Goal: Information Seeking & Learning: Understand process/instructions

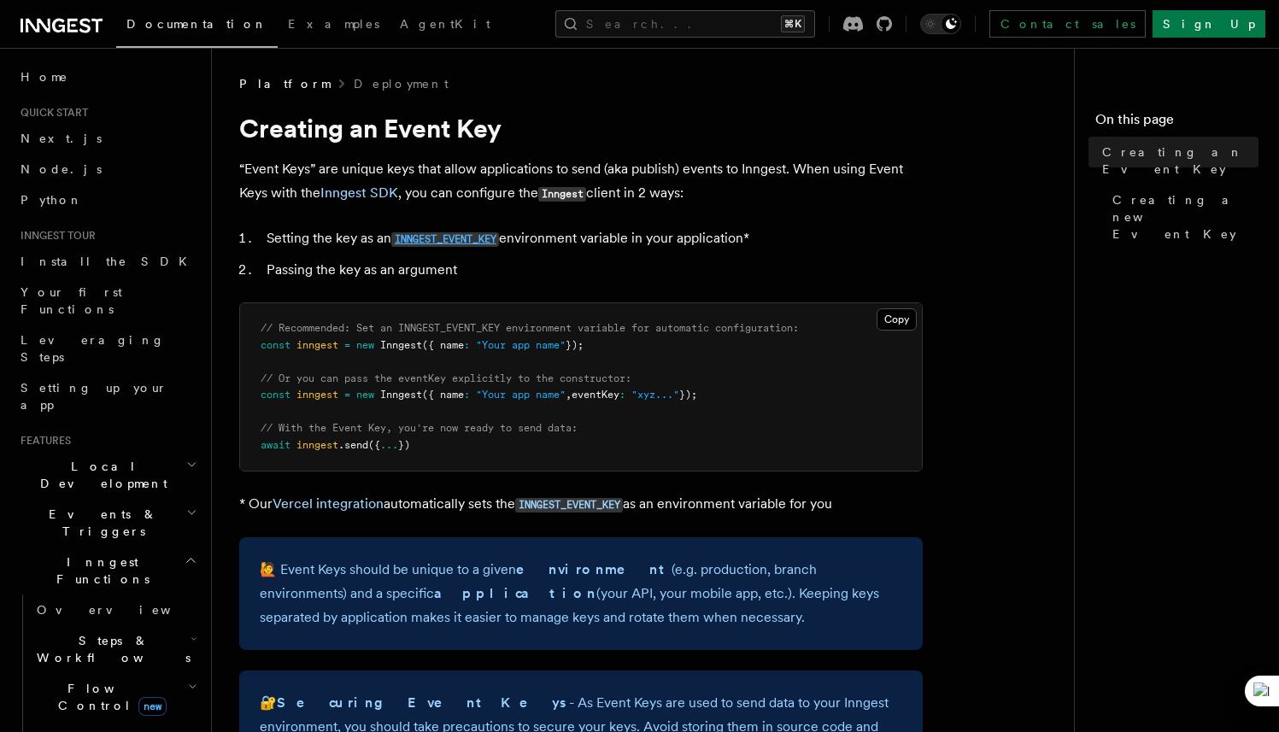
click at [452, 236] on code "INNGEST_EVENT_KEY" at bounding box center [445, 239] width 108 height 15
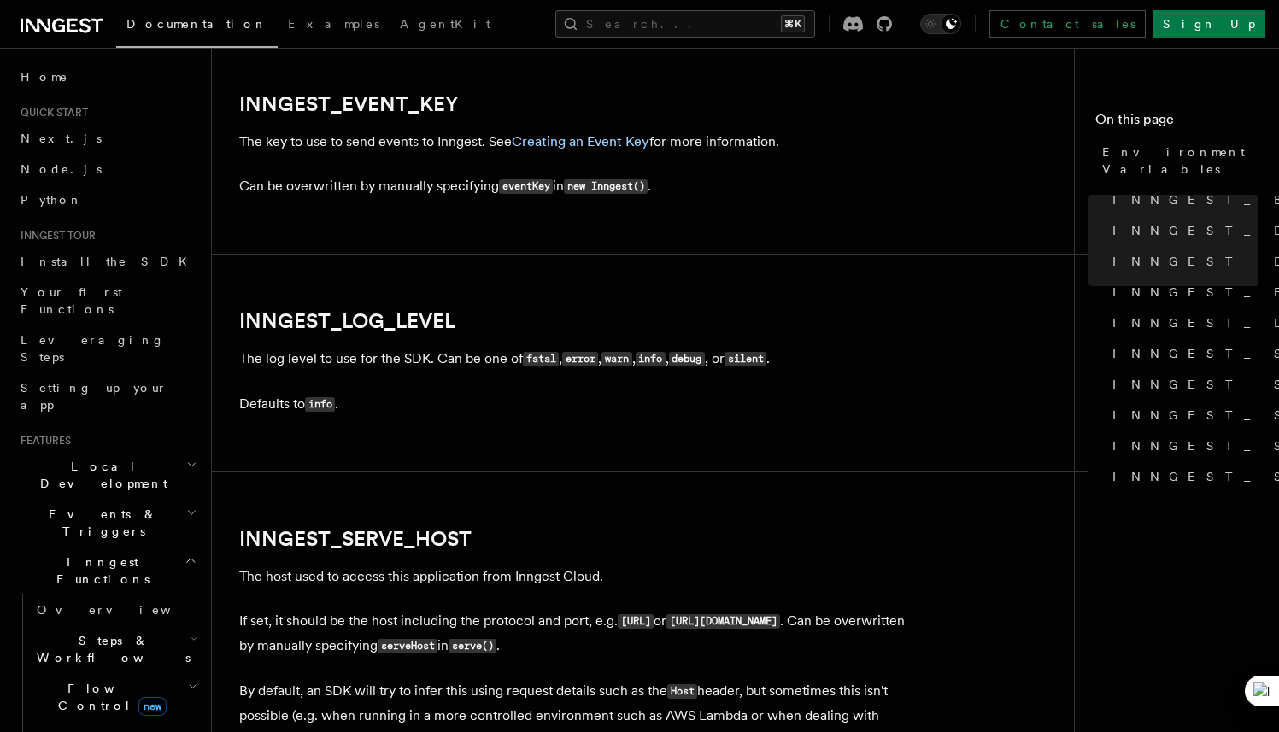
scroll to position [1950, 0]
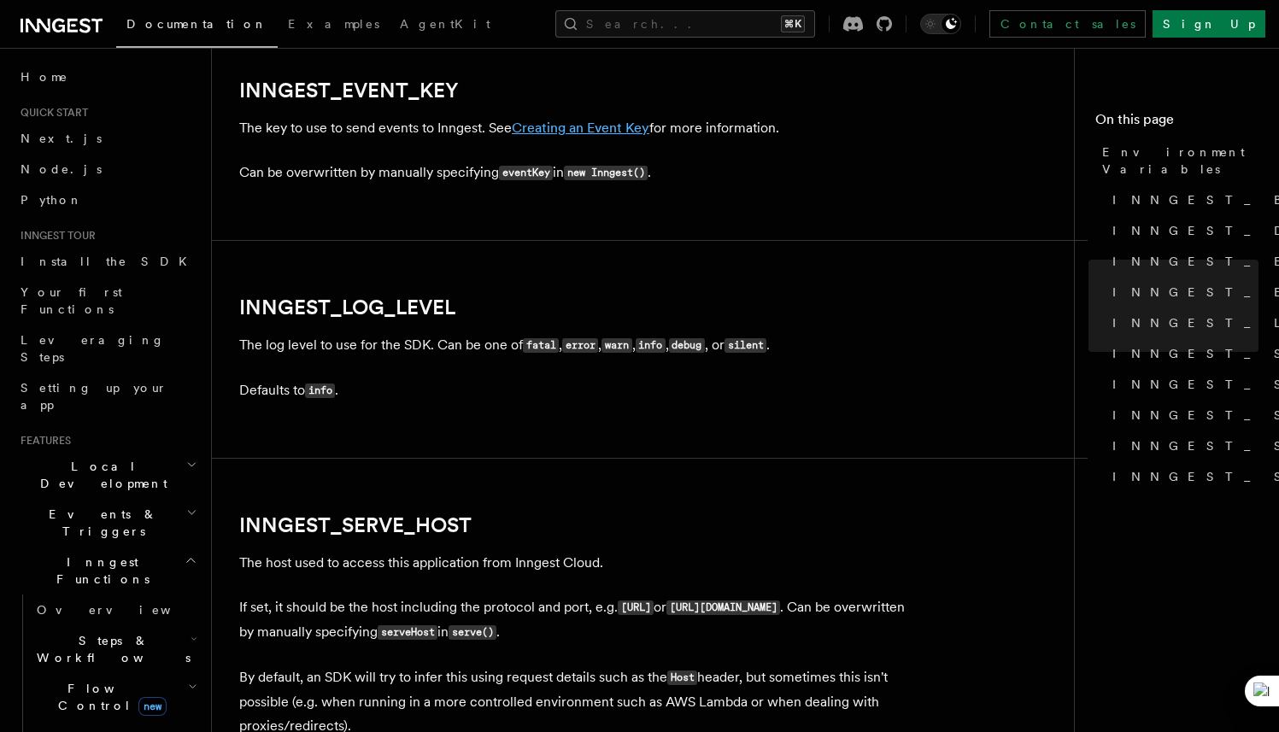
click at [565, 130] on link "Creating an Event Key" at bounding box center [581, 128] width 138 height 16
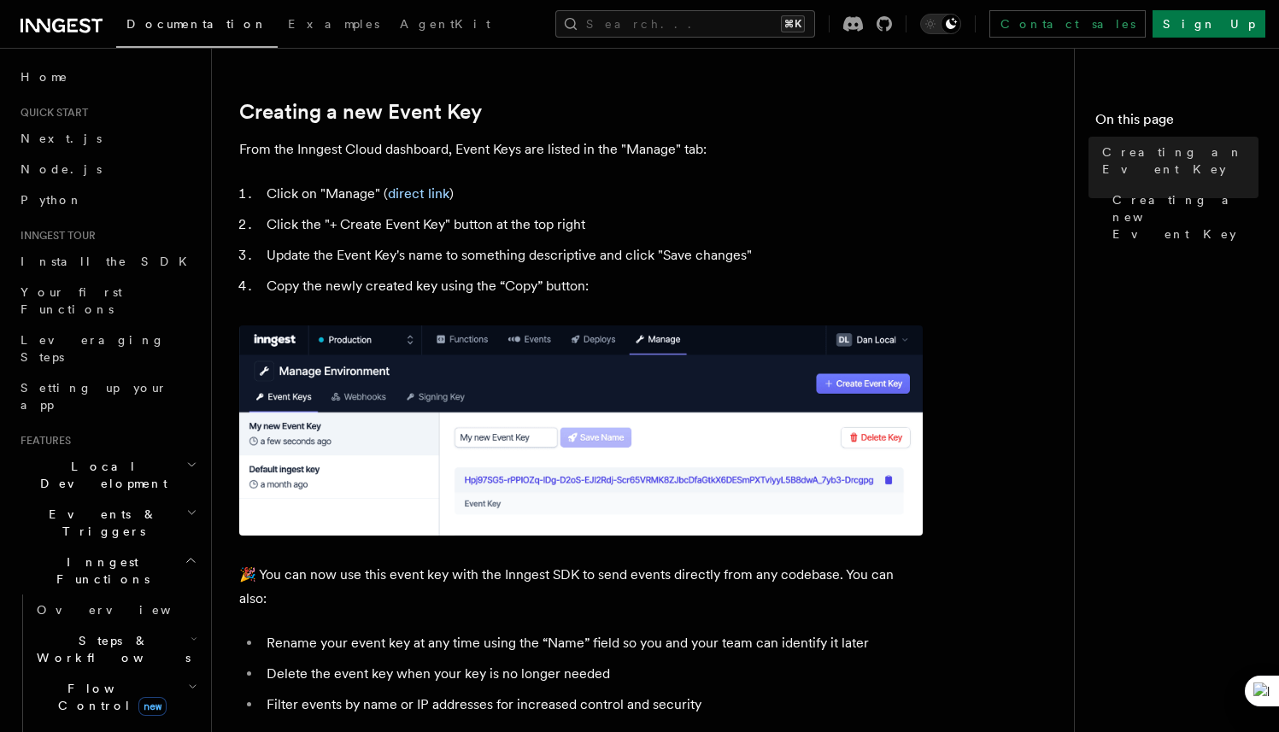
scroll to position [743, 0]
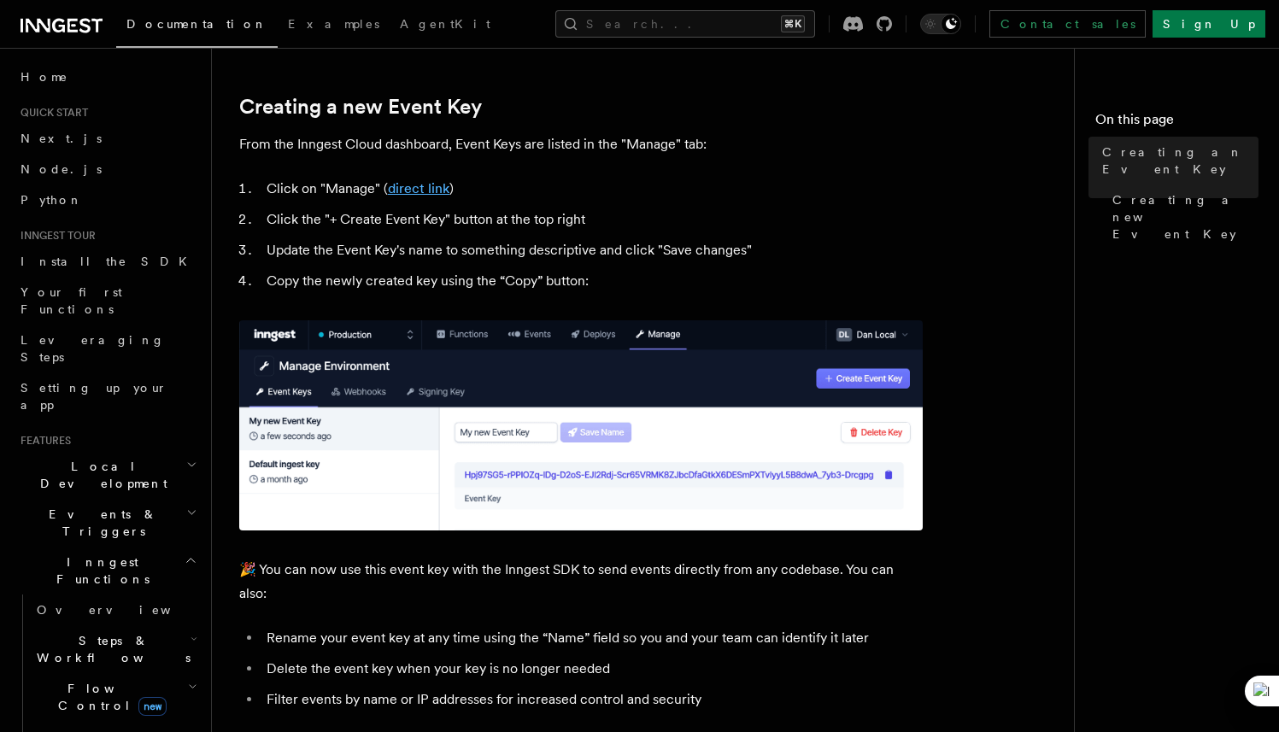
click at [420, 192] on link "direct link" at bounding box center [419, 188] width 62 height 16
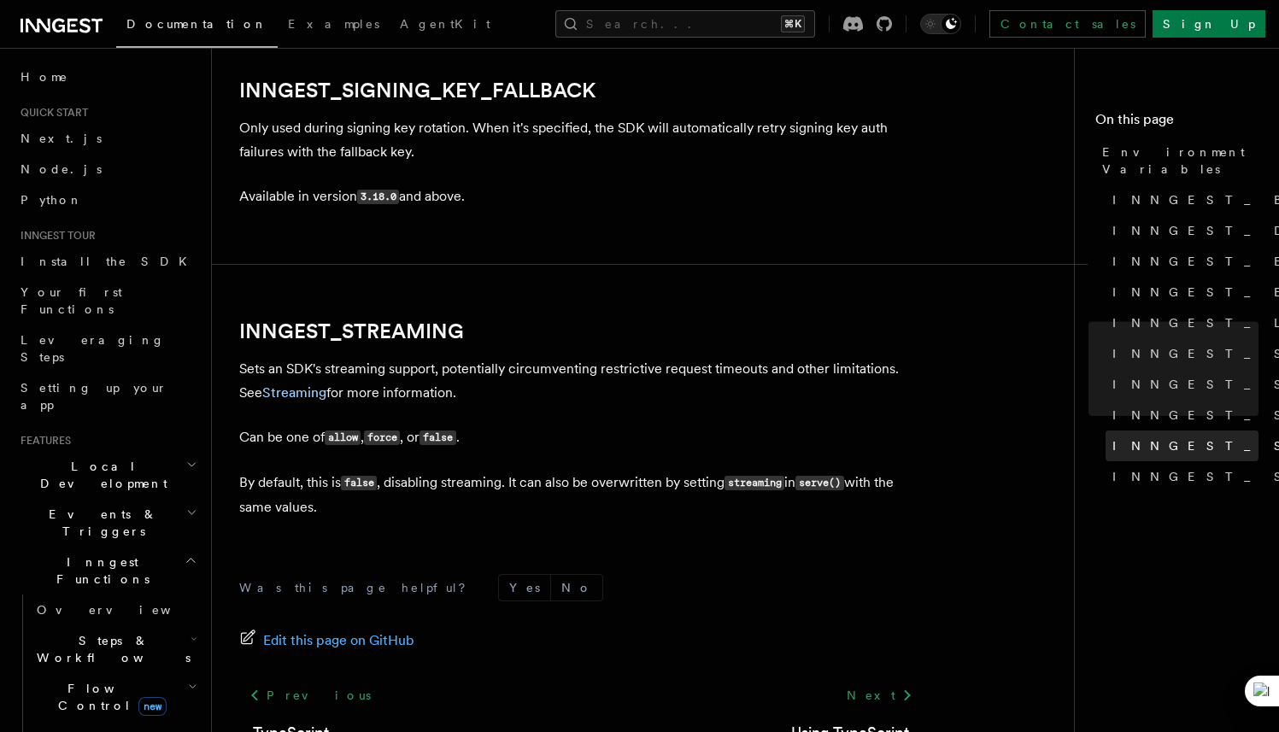
scroll to position [3249, 0]
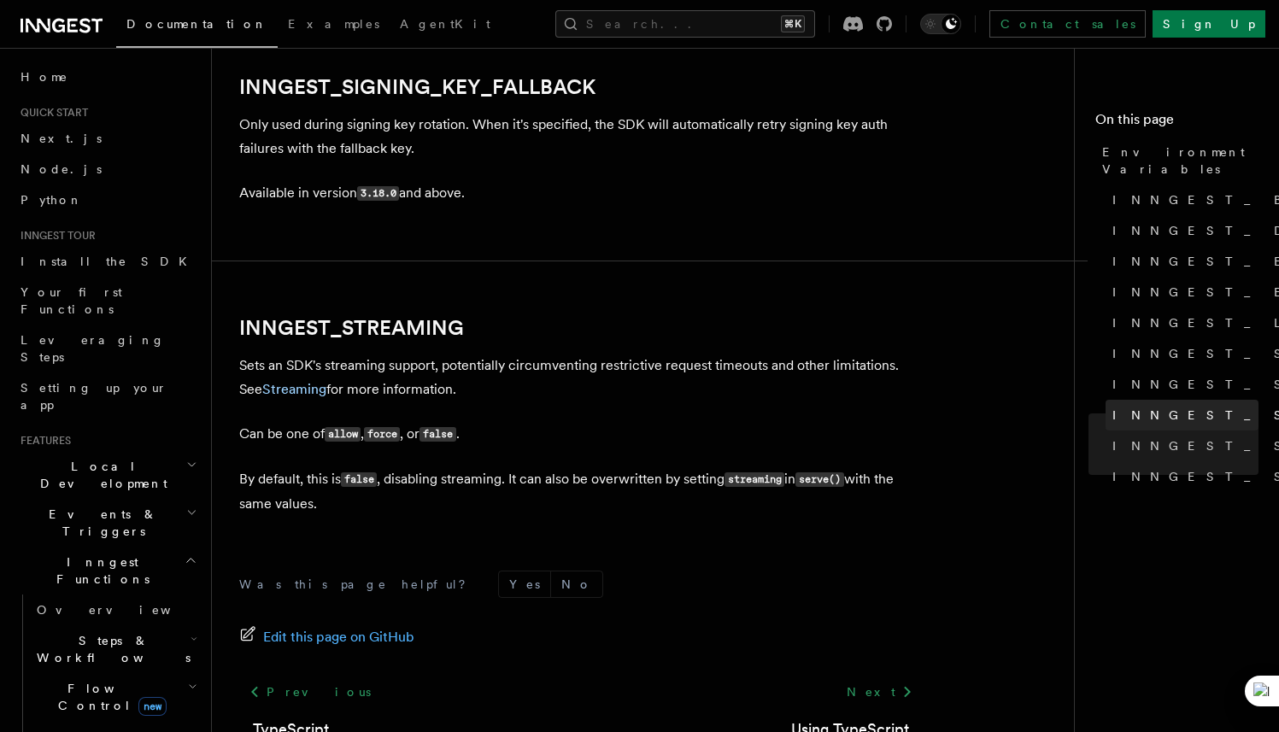
click at [1153, 400] on link "INNGEST_SIGNING_KEY" at bounding box center [1182, 415] width 153 height 31
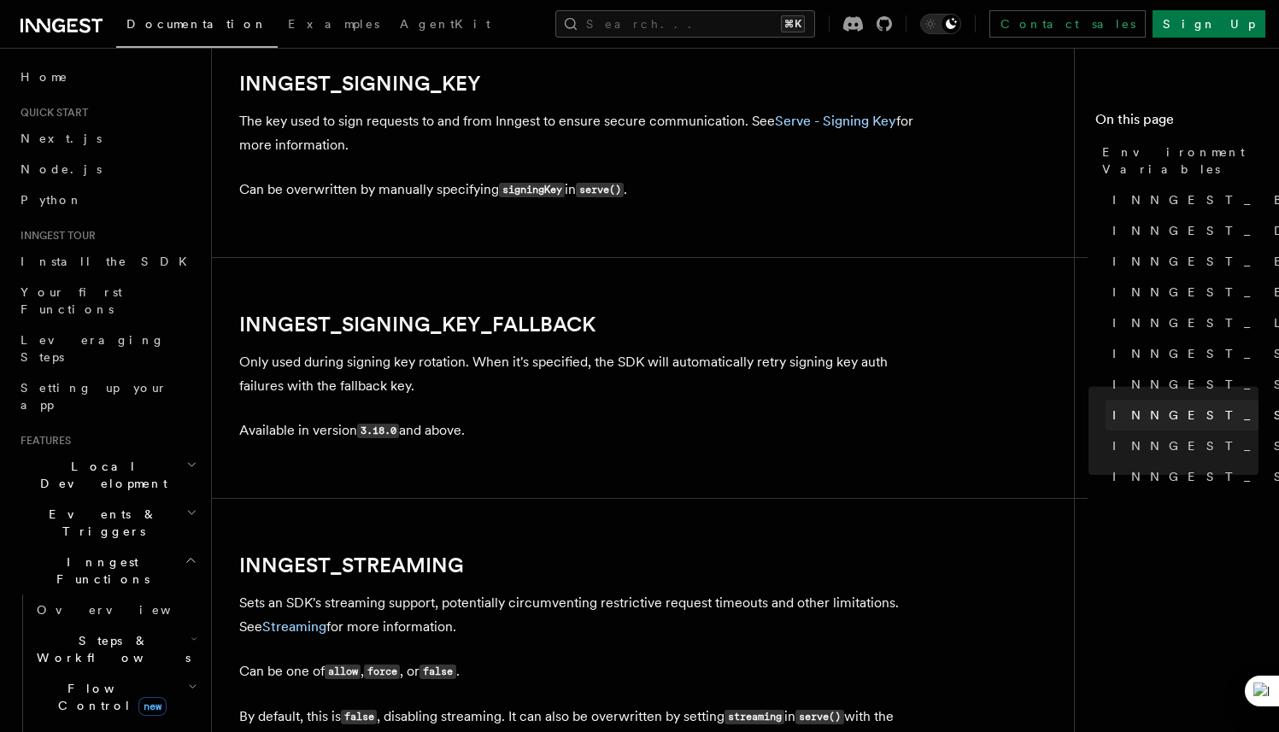
scroll to position [3007, 0]
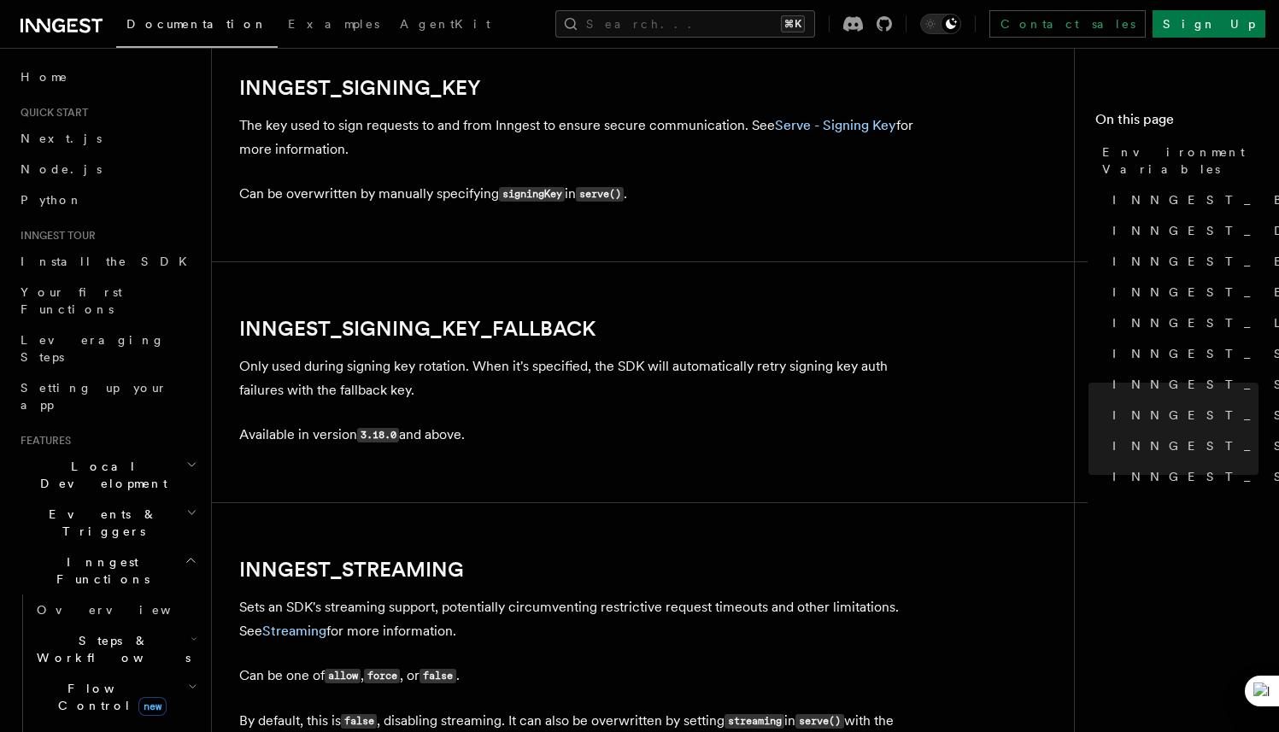
click at [338, 370] on p "Only used during signing key rotation. When it's specified, the SDK will automa…" at bounding box center [580, 379] width 683 height 48
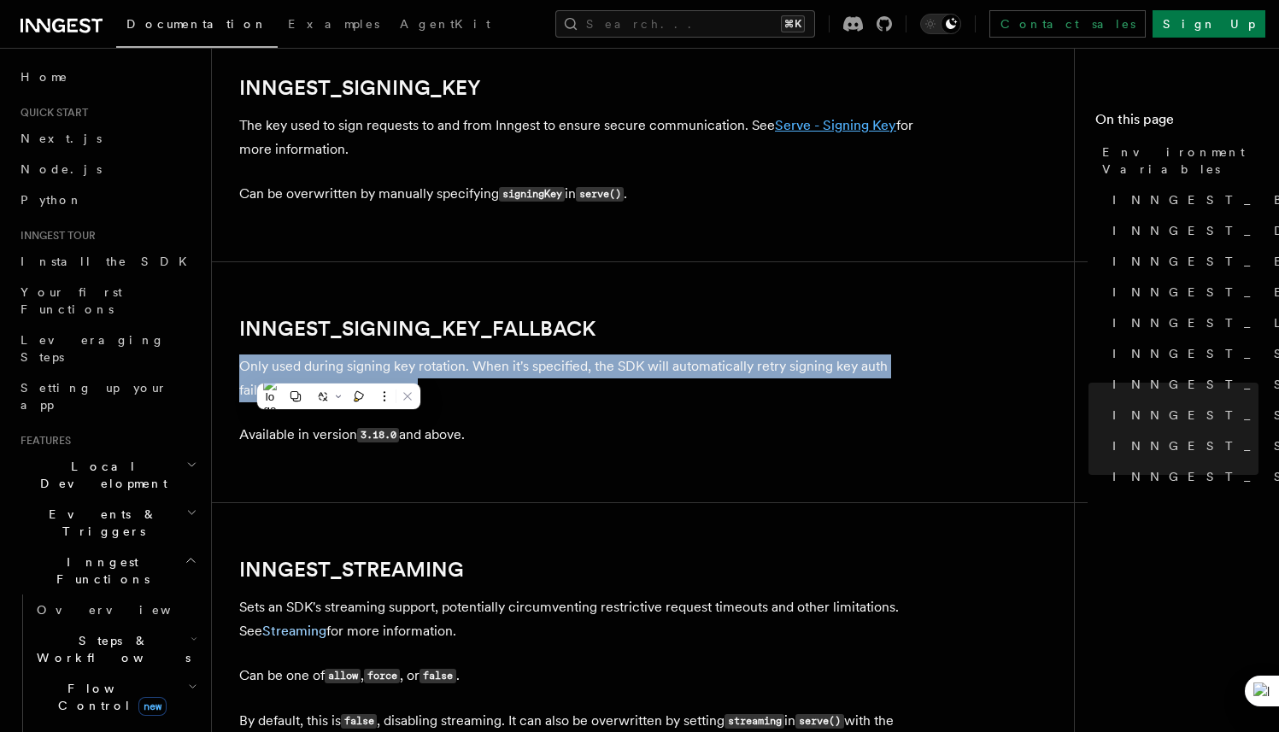
click at [836, 127] on link "Serve - Signing Key" at bounding box center [835, 125] width 121 height 16
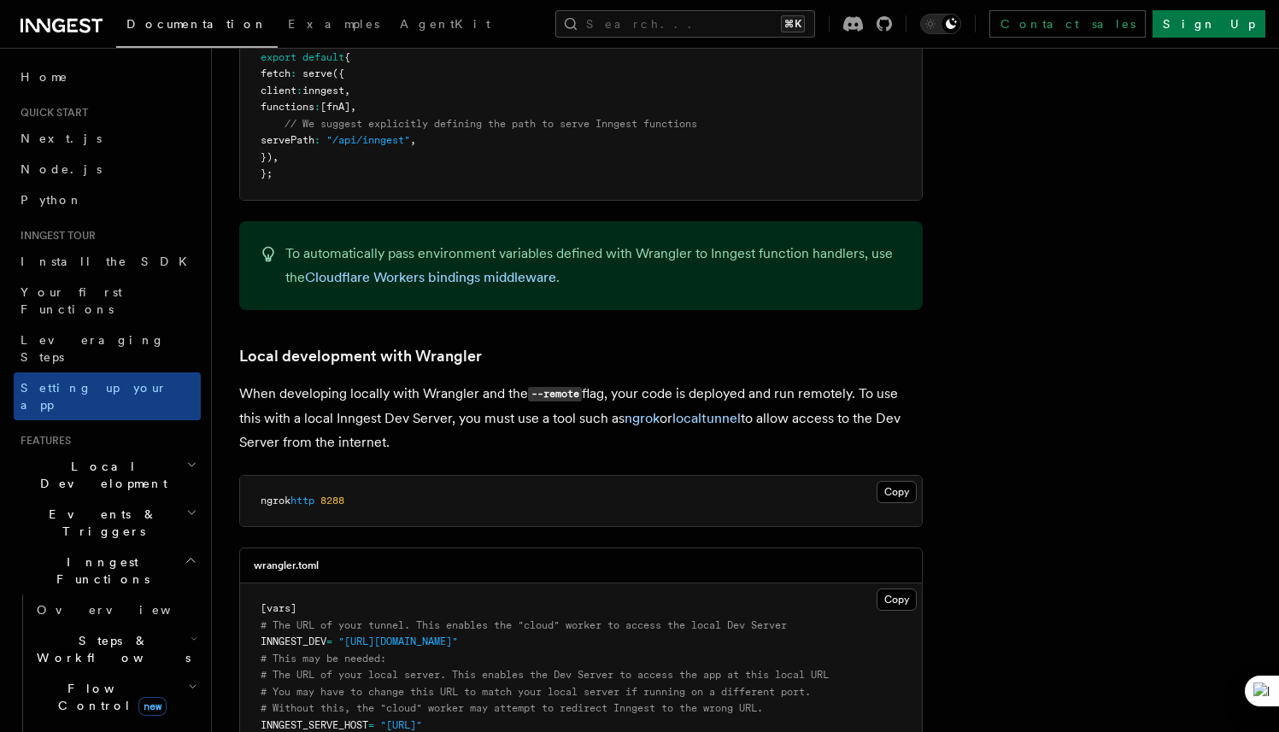
scroll to position [3234, 0]
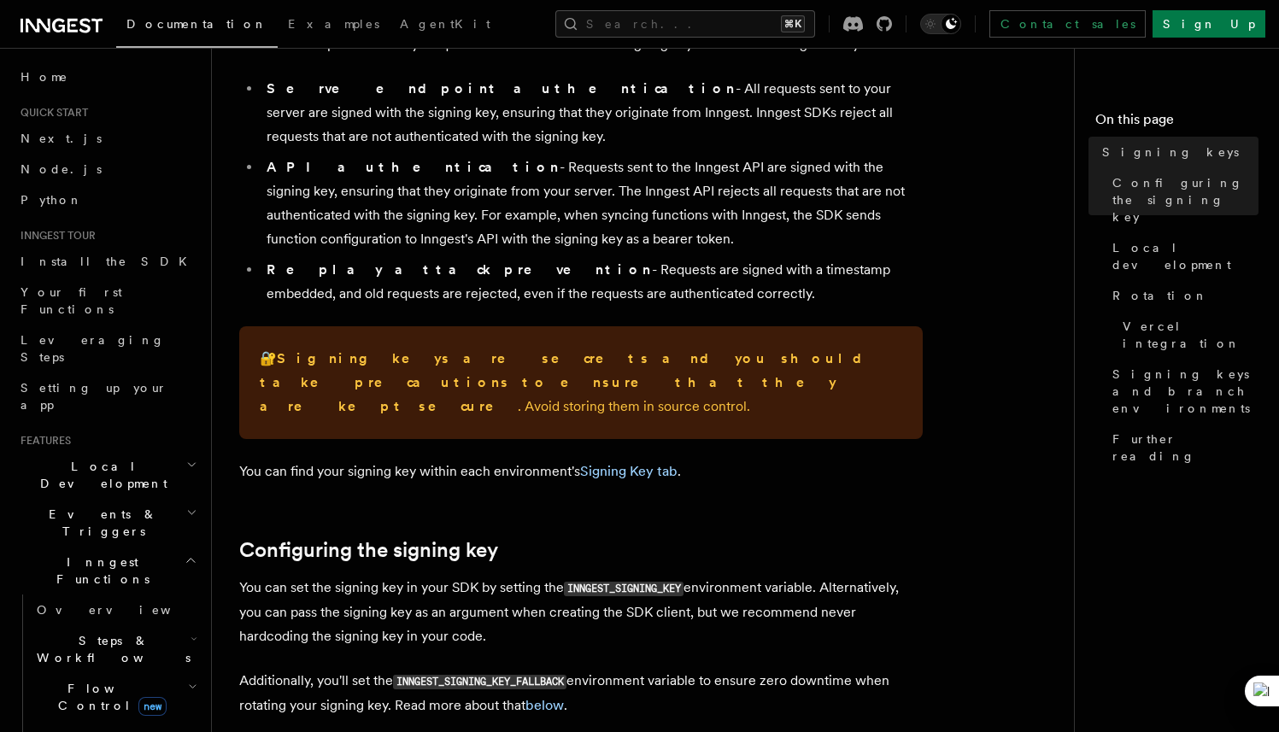
scroll to position [152, 0]
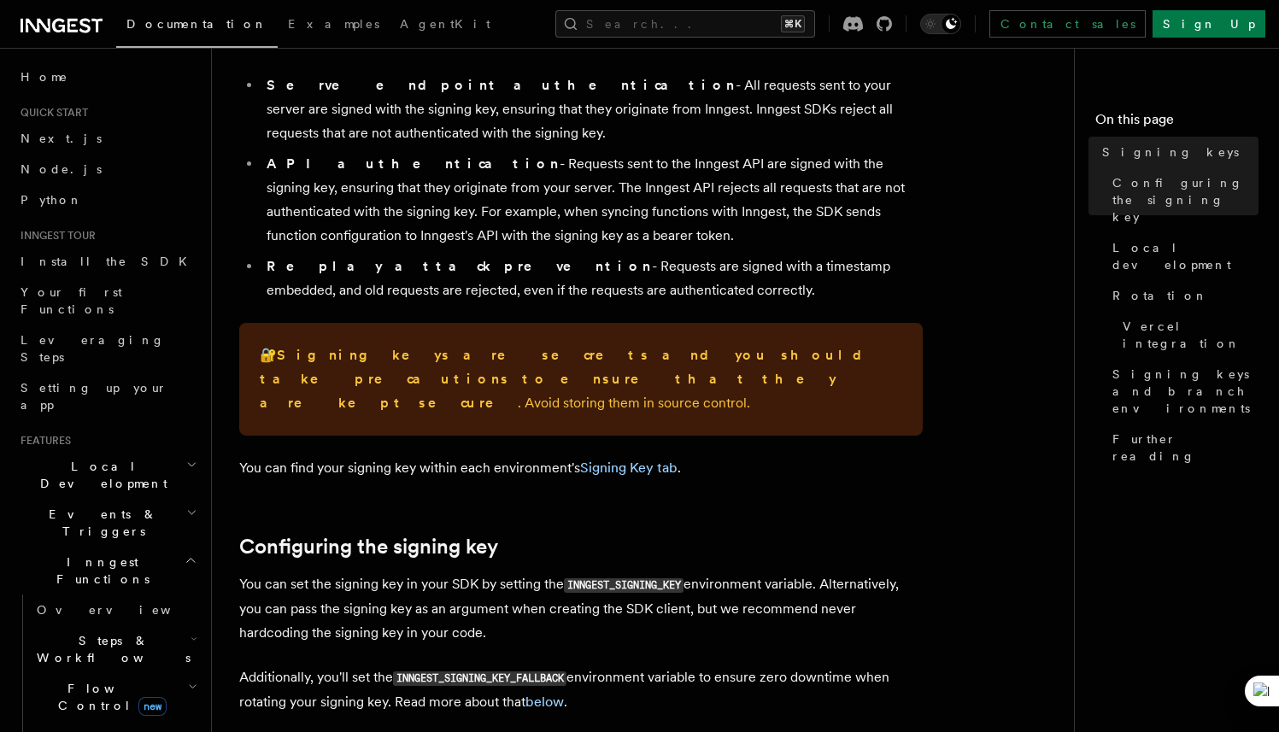
click at [301, 378] on p "🔐 Signing keys are secrets and you should take precautions to ensure that they …" at bounding box center [581, 379] width 642 height 72
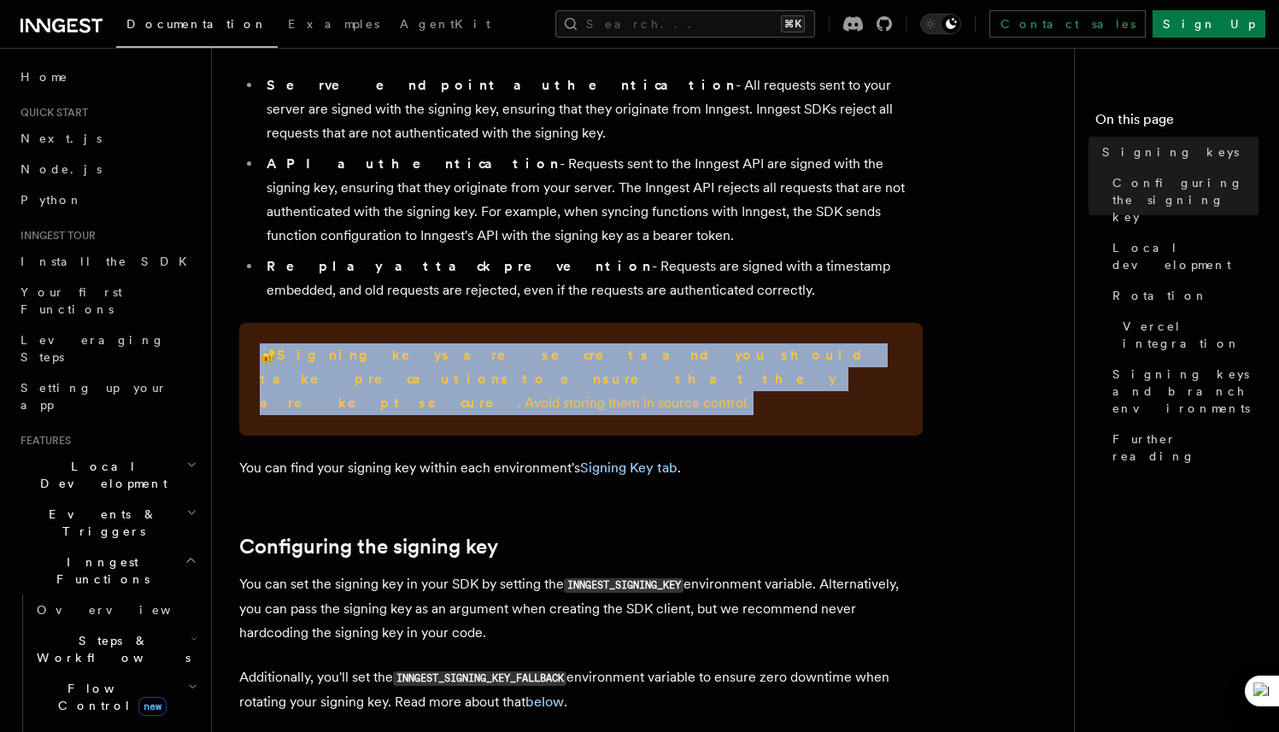
click at [301, 378] on p "🔐 Signing keys are secrets and you should take precautions to ensure that they …" at bounding box center [581, 379] width 642 height 72
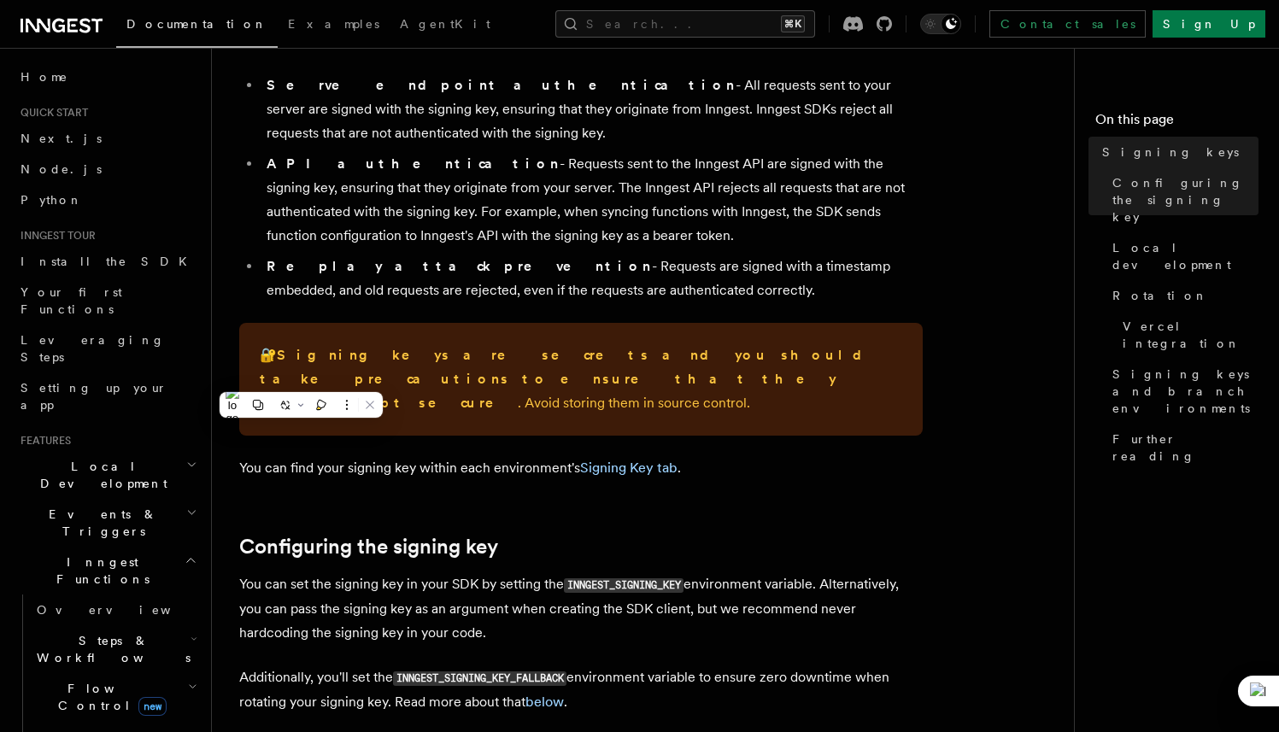
click at [451, 382] on p "🔐 Signing keys are secrets and you should take precautions to ensure that they …" at bounding box center [581, 379] width 642 height 72
click at [635, 460] on link "Signing Key tab" at bounding box center [628, 468] width 97 height 16
